Goal: Task Accomplishment & Management: Manage account settings

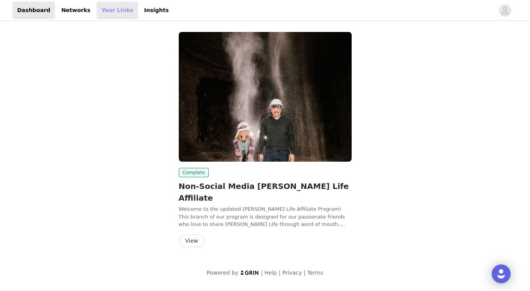
click at [114, 13] on link "Your Links" at bounding box center [117, 11] width 41 height 18
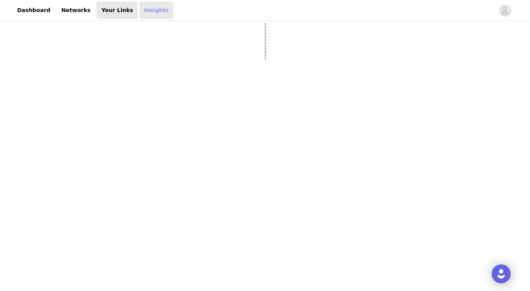
click at [146, 17] on link "Insights" at bounding box center [157, 11] width 34 height 18
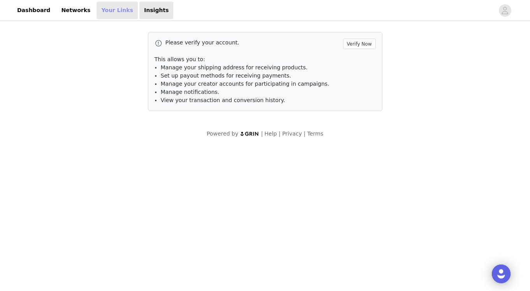
click at [112, 11] on link "Your Links" at bounding box center [117, 11] width 41 height 18
select select "12"
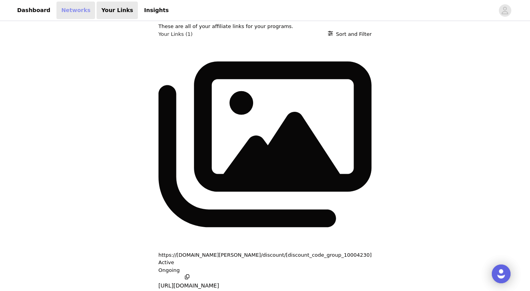
click at [71, 9] on link "Networks" at bounding box center [76, 11] width 39 height 18
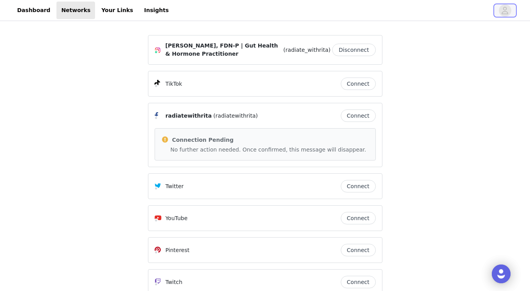
click at [509, 16] on icon "avatar" at bounding box center [505, 10] width 7 height 12
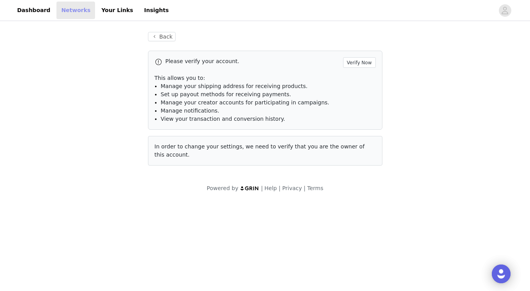
click at [81, 11] on link "Networks" at bounding box center [76, 11] width 39 height 18
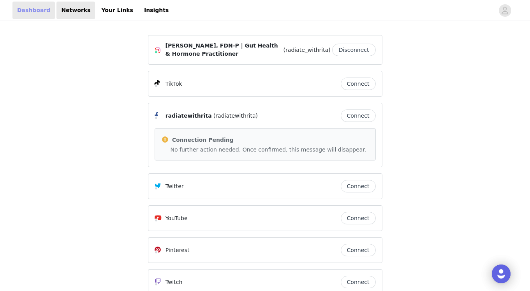
click at [30, 14] on link "Dashboard" at bounding box center [33, 11] width 42 height 18
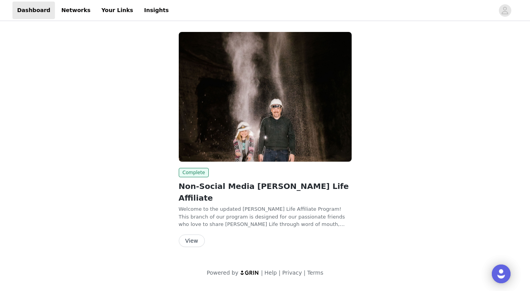
click at [191, 221] on div "Complete Non-Social Media [PERSON_NAME] Life Affiliate Welcome to the updated […" at bounding box center [265, 207] width 173 height 79
click at [190, 235] on button "View" at bounding box center [192, 241] width 26 height 12
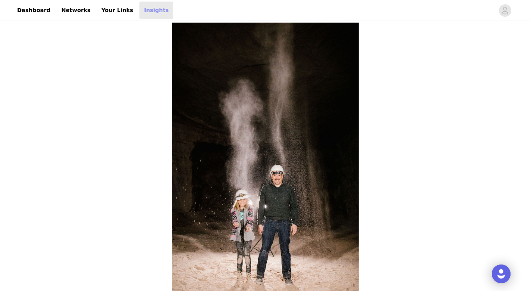
click at [146, 7] on link "Insights" at bounding box center [157, 11] width 34 height 18
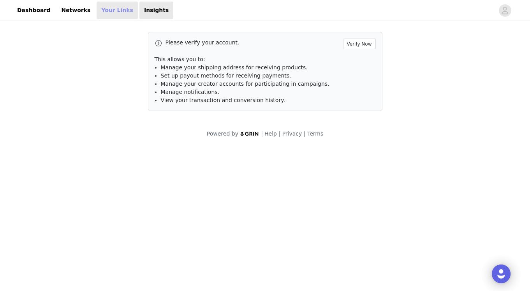
click at [111, 14] on link "Your Links" at bounding box center [117, 11] width 41 height 18
select select "12"
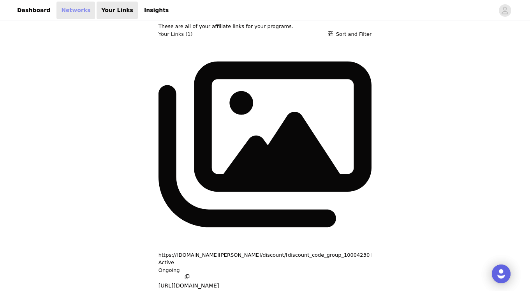
click at [63, 13] on link "Networks" at bounding box center [76, 11] width 39 height 18
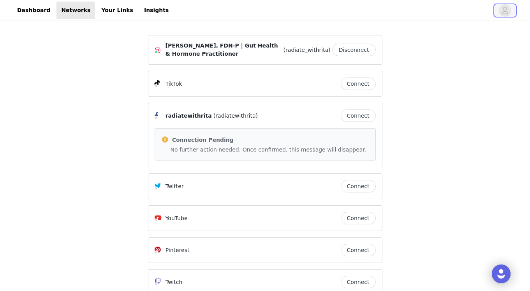
click at [502, 9] on icon "avatar" at bounding box center [505, 10] width 7 height 12
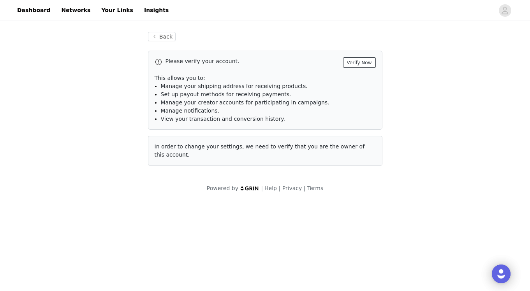
click at [367, 60] on button "Verify Now" at bounding box center [359, 62] width 33 height 11
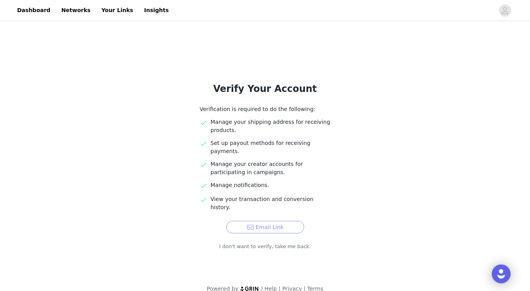
click at [277, 221] on button "Email Link" at bounding box center [265, 227] width 78 height 12
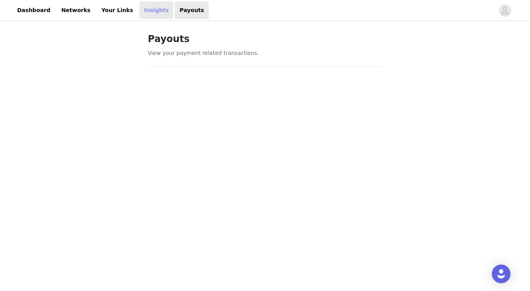
click at [140, 5] on link "Insights" at bounding box center [157, 11] width 34 height 18
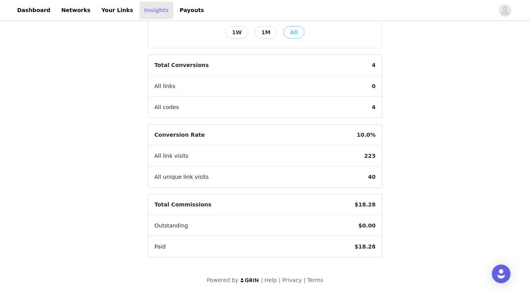
scroll to position [200, 0]
